Goal: Navigation & Orientation: Go to known website

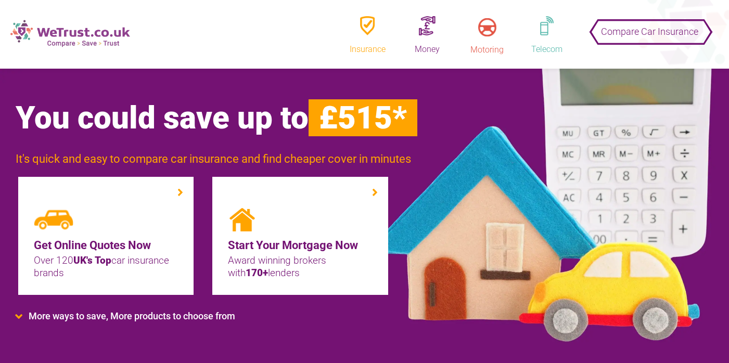
click at [68, 38] on img at bounding box center [70, 34] width 120 height 28
click at [77, 39] on img at bounding box center [70, 34] width 120 height 28
